Goal: Information Seeking & Learning: Learn about a topic

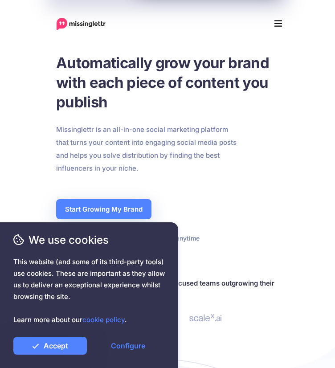
click at [211, 264] on div at bounding box center [167, 260] width 223 height 33
click at [134, 351] on link "Configure" at bounding box center [128, 346] width 74 height 18
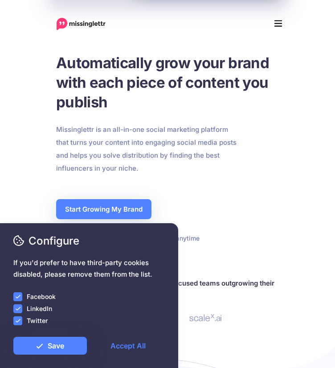
click at [19, 296] on ins at bounding box center [17, 297] width 9 height 9
click at [18, 310] on ins at bounding box center [17, 309] width 9 height 9
click at [18, 318] on ins at bounding box center [17, 321] width 9 height 9
click at [49, 346] on link "Save" at bounding box center [50, 346] width 74 height 18
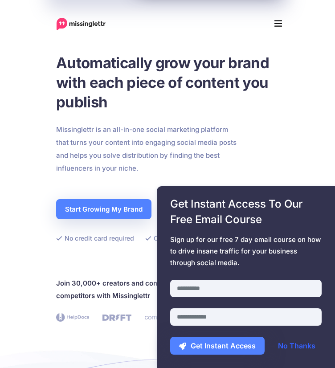
click at [302, 350] on link "No Thanks" at bounding box center [296, 346] width 55 height 18
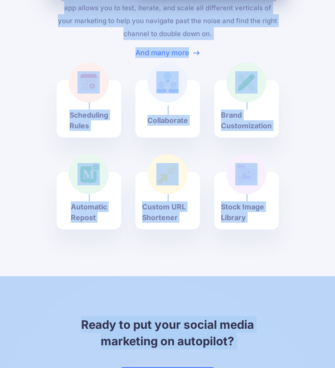
scroll to position [2450, 0]
drag, startPoint x: 55, startPoint y: 63, endPoint x: 275, endPoint y: 208, distance: 263.0
copy div "Loremipsumdol sita cons adipi elit sedd eiusm te incidid utl etdolor Magnaaliqu…"
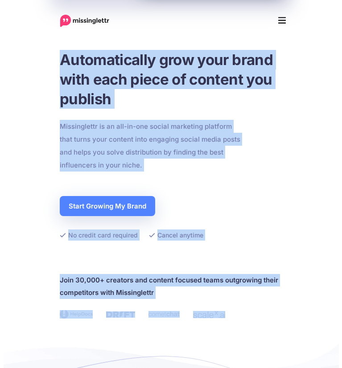
scroll to position [0, 0]
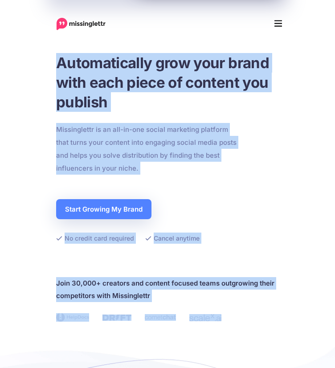
click at [276, 23] on icon "Menu" at bounding box center [279, 23] width 8 height 13
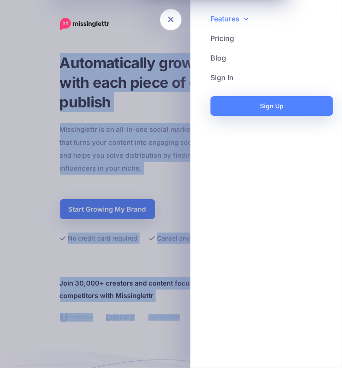
click at [248, 17] on icon at bounding box center [246, 18] width 4 height 7
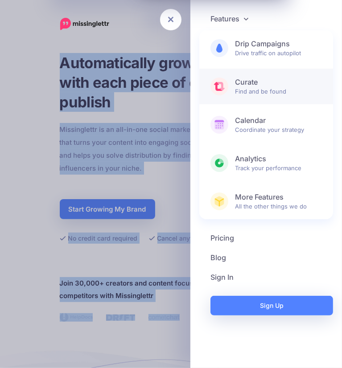
click at [243, 87] on span "Curate Find and be found" at bounding box center [278, 87] width 87 height 18
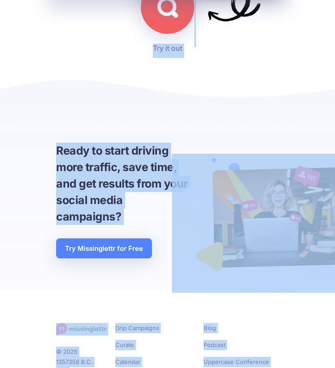
scroll to position [2394, 0]
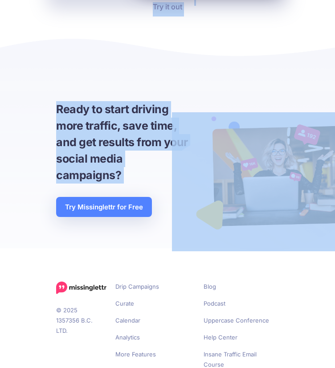
drag, startPoint x: 50, startPoint y: 26, endPoint x: 161, endPoint y: 236, distance: 237.4
copy div "Features Drip Campaigns Drive traffic on autopilot Curate Find and be found Cal…"
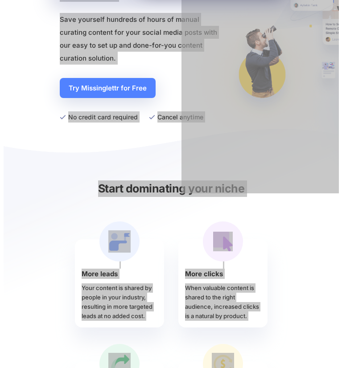
scroll to position [0, 0]
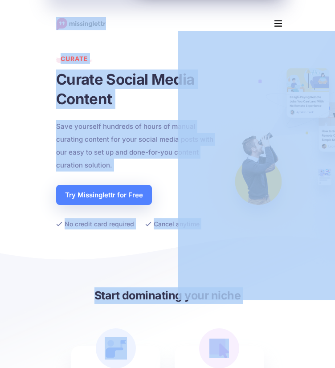
click at [275, 26] on icon "Menu" at bounding box center [279, 24] width 8 height 7
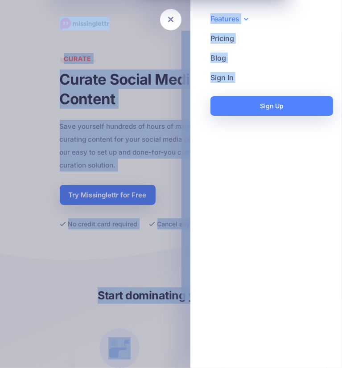
click at [243, 14] on link "Features" at bounding box center [266, 19] width 134 height 20
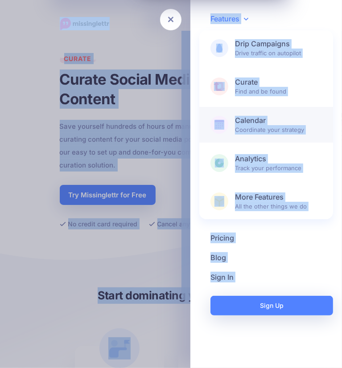
click at [254, 119] on b "Calendar" at bounding box center [278, 120] width 87 height 9
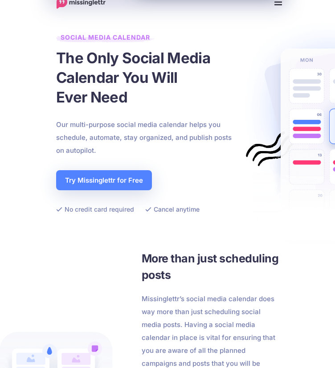
scroll to position [22, 0]
